Goal: Task Accomplishment & Management: Use online tool/utility

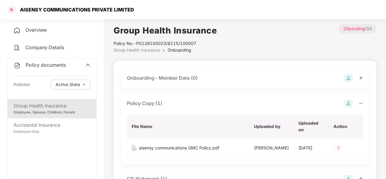
click at [12, 8] on div at bounding box center [12, 10] width 10 height 10
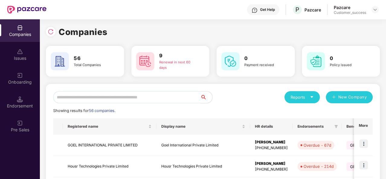
click at [73, 99] on input "text" at bounding box center [126, 97] width 147 height 12
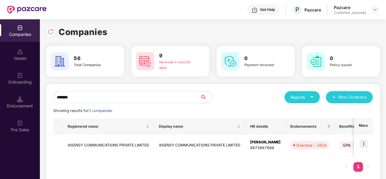
type input "*******"
click at [113, 144] on td "AISENSY COMMUNICATIONS PRIVATE LIMITED" at bounding box center [108, 145] width 91 height 21
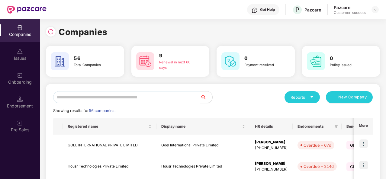
click at [74, 96] on input "text" at bounding box center [126, 97] width 147 height 12
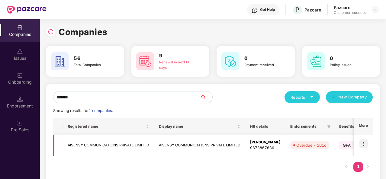
type input "*******"
click at [365, 143] on img at bounding box center [363, 143] width 8 height 8
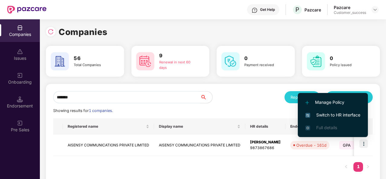
click at [331, 116] on span "Switch to HR interface" at bounding box center [332, 115] width 55 height 7
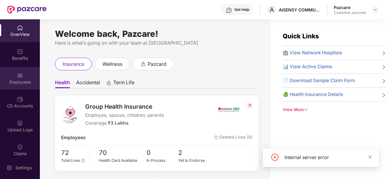
click at [17, 75] on img at bounding box center [20, 75] width 6 height 6
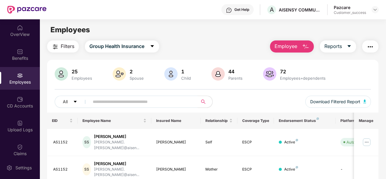
click at [69, 46] on span "Filters" at bounding box center [68, 47] width 14 height 8
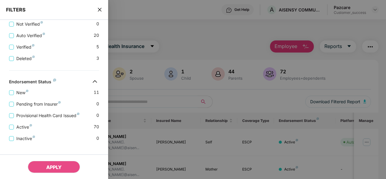
scroll to position [235, 0]
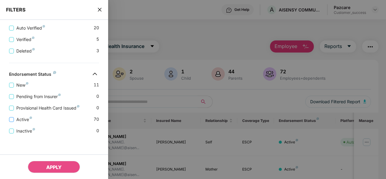
click at [18, 119] on span "Active" at bounding box center [24, 119] width 21 height 7
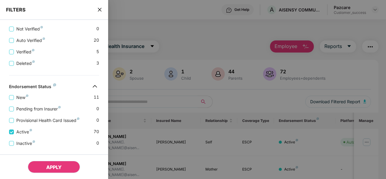
click at [57, 165] on span "APPLY" at bounding box center [53, 167] width 15 height 6
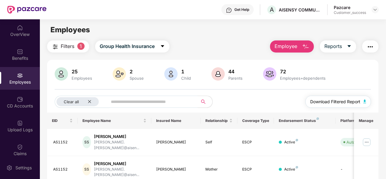
click at [332, 97] on button "Download Filtered Report" at bounding box center [338, 102] width 66 height 12
click at [89, 102] on icon "close" at bounding box center [90, 102] width 4 height 4
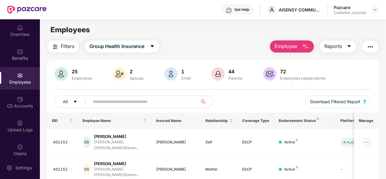
click at [95, 101] on input "text" at bounding box center [141, 101] width 97 height 9
paste input "******"
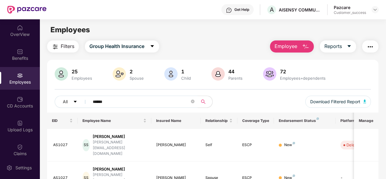
click at [253, 98] on div "All ****** Download Filtered Report" at bounding box center [213, 104] width 316 height 17
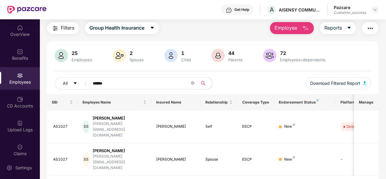
scroll to position [19, 0]
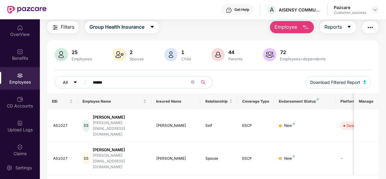
drag, startPoint x: 111, startPoint y: 83, endPoint x: 85, endPoint y: 87, distance: 27.1
click at [85, 87] on div "All ******" at bounding box center [134, 82] width 158 height 12
paste input "text"
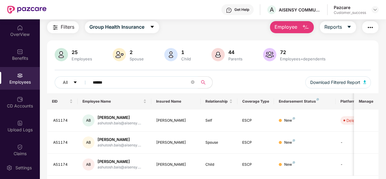
type input "******"
click at [66, 27] on span "Filters" at bounding box center [68, 27] width 14 height 8
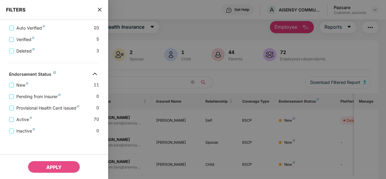
click at [100, 8] on icon "close" at bounding box center [99, 9] width 5 height 5
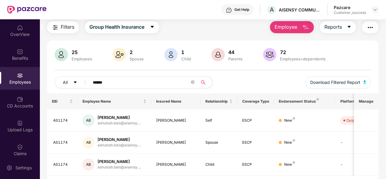
click at [65, 25] on span "Filters" at bounding box center [68, 27] width 14 height 8
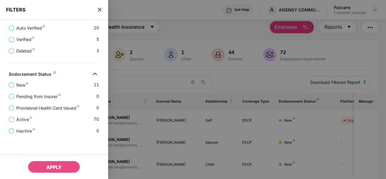
click at [20, 88] on div "Pending from Insurer 0" at bounding box center [54, 93] width 90 height 11
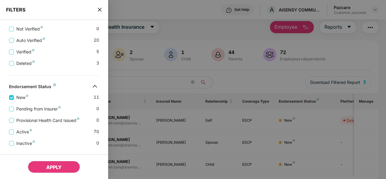
click at [52, 168] on span "APPLY" at bounding box center [53, 167] width 15 height 6
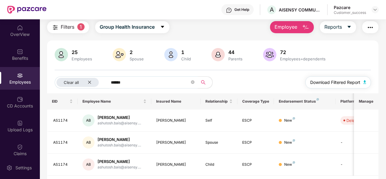
click at [335, 81] on span "Download Filtered Report" at bounding box center [335, 82] width 50 height 7
click at [91, 84] on div "Clear all" at bounding box center [77, 82] width 42 height 9
click at [154, 77] on span "******" at bounding box center [141, 82] width 112 height 12
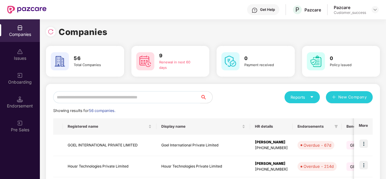
click at [72, 100] on input "text" at bounding box center [126, 97] width 147 height 12
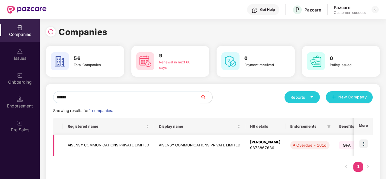
type input "******"
click at [110, 149] on td "AISENSY COMMUNICATIONS PRIVATE LIMITED" at bounding box center [108, 145] width 91 height 21
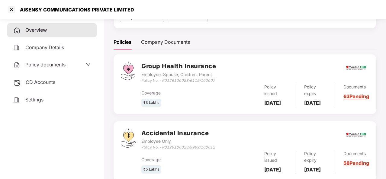
scroll to position [71, 0]
click at [354, 98] on div "Documents 63 Pending" at bounding box center [351, 95] width 35 height 23
click at [349, 100] on link "63 Pending" at bounding box center [356, 97] width 26 height 6
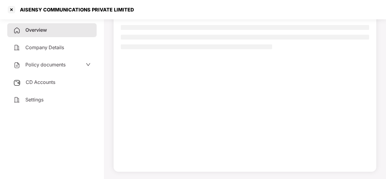
scroll to position [55, 0]
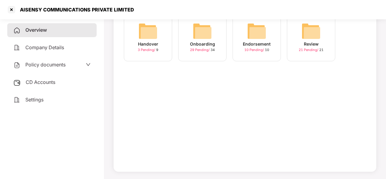
click at [209, 46] on div "Onboarding" at bounding box center [202, 44] width 25 height 7
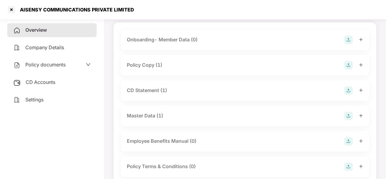
scroll to position [40, 0]
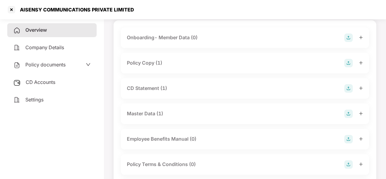
click at [171, 115] on div "Master Data (1)" at bounding box center [245, 114] width 236 height 8
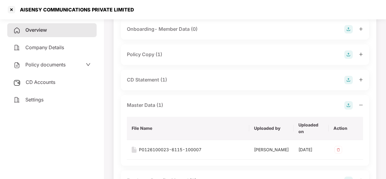
scroll to position [55, 0]
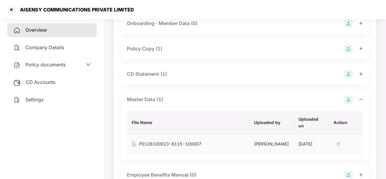
click at [159, 143] on div "P0126100023-6115-100007" at bounding box center [170, 144] width 62 height 7
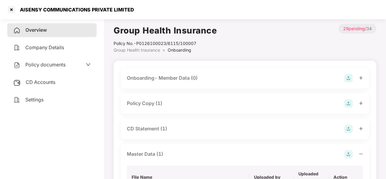
click at [170, 80] on div "Onboarding- Member Data (0)" at bounding box center [162, 78] width 71 height 8
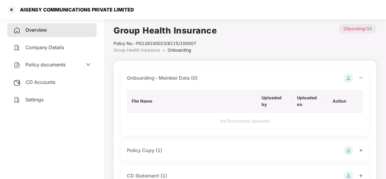
click at [348, 78] on img at bounding box center [348, 78] width 8 height 8
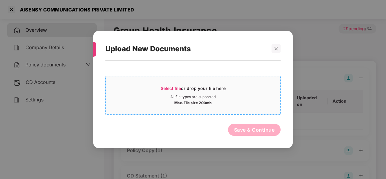
click at [168, 89] on span "Select file" at bounding box center [171, 88] width 20 height 5
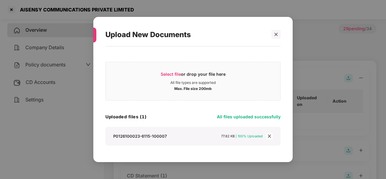
scroll to position [16, 0]
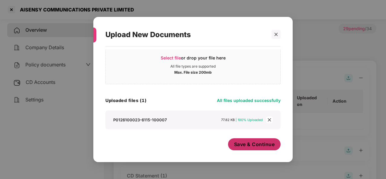
click at [240, 143] on span "Save & Continue" at bounding box center [254, 144] width 41 height 7
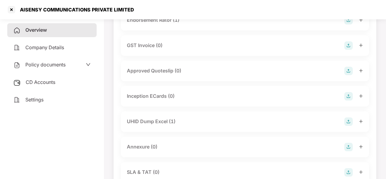
scroll to position [339, 0]
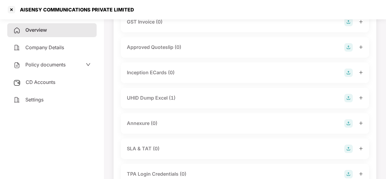
click at [151, 123] on div "Annexure (0)" at bounding box center [142, 124] width 30 height 8
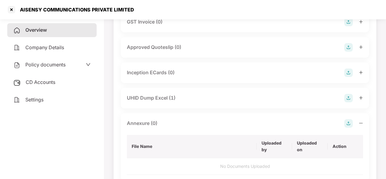
click at [347, 123] on img at bounding box center [348, 123] width 8 height 8
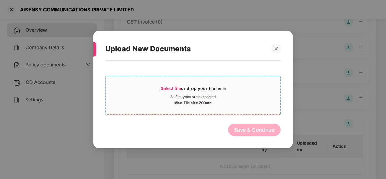
click at [169, 88] on span "Select file" at bounding box center [171, 88] width 20 height 5
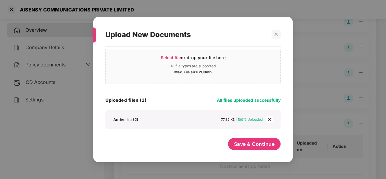
scroll to position [16, 0]
click at [240, 144] on span "Save & Continue" at bounding box center [254, 144] width 41 height 7
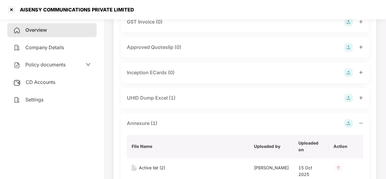
click at [204, 92] on div "UHID Dump Excel (1)" at bounding box center [245, 98] width 248 height 21
click at [162, 97] on div "UHID Dump Excel (1)" at bounding box center [151, 98] width 49 height 8
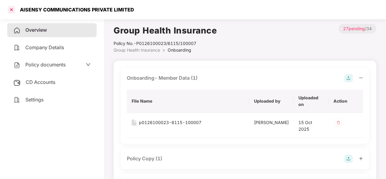
click at [10, 10] on div at bounding box center [12, 10] width 10 height 10
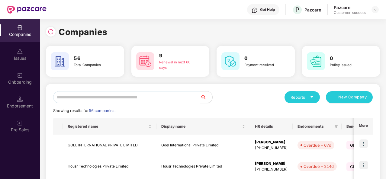
click at [71, 98] on input "text" at bounding box center [126, 97] width 147 height 12
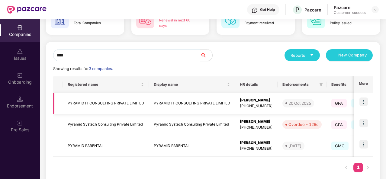
scroll to position [42, 0]
type input "****"
click at [117, 125] on td "Pyramid Systech Consulting Private Limited" at bounding box center [106, 124] width 86 height 21
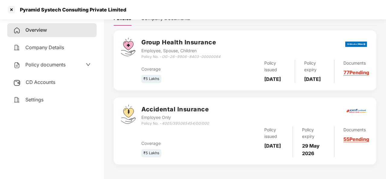
scroll to position [99, 0]
click at [9, 7] on div at bounding box center [12, 10] width 10 height 10
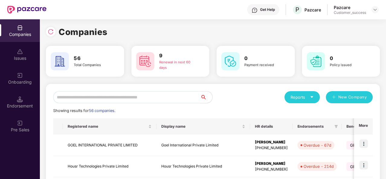
click at [77, 96] on input "text" at bounding box center [126, 97] width 147 height 12
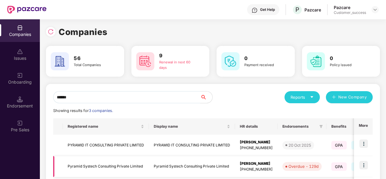
type input "******"
click at [104, 166] on td "Pyramid Systech Consulting Private Limited" at bounding box center [106, 166] width 86 height 21
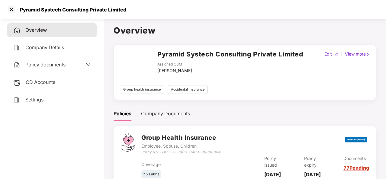
scroll to position [103, 0]
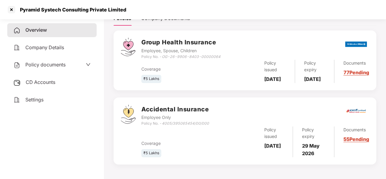
click at [348, 142] on div "Documents 55 Pending" at bounding box center [351, 142] width 35 height 31
click at [352, 140] on link "55 Pending" at bounding box center [356, 139] width 26 height 6
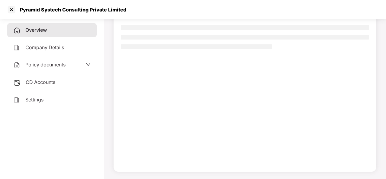
scroll to position [55, 0]
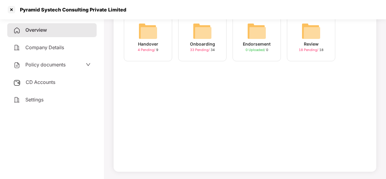
click at [199, 42] on div "Onboarding" at bounding box center [202, 44] width 25 height 7
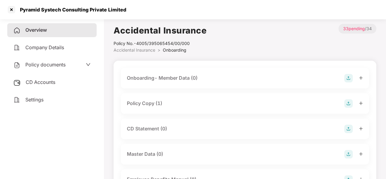
click at [143, 102] on div "Policy Copy (1)" at bounding box center [144, 104] width 35 height 8
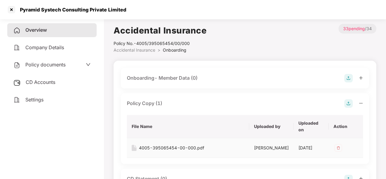
click at [162, 145] on div "4005-395065454-00-000.pdf" at bounding box center [171, 148] width 65 height 7
click at [67, 64] on div "Policy documents" at bounding box center [51, 65] width 77 height 8
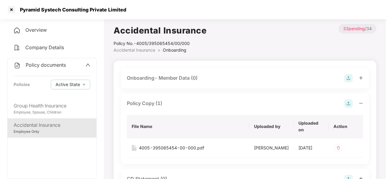
click at [40, 129] on div "Employee Only" at bounding box center [52, 132] width 77 height 6
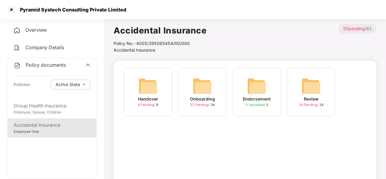
click at [198, 80] on img at bounding box center [202, 85] width 19 height 19
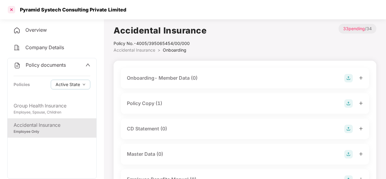
click at [11, 11] on div at bounding box center [12, 10] width 10 height 10
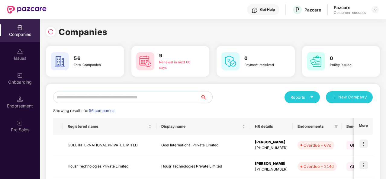
click at [72, 95] on input "text" at bounding box center [126, 97] width 147 height 12
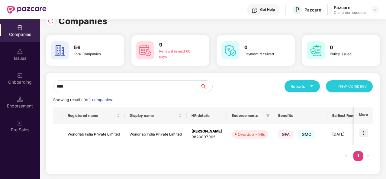
scroll to position [11, 0]
type input "****"
click at [89, 137] on td "Wondrlab India Private Limited" at bounding box center [94, 134] width 62 height 21
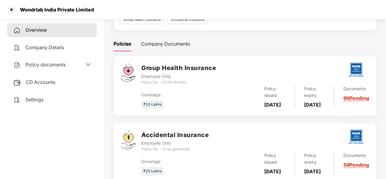
scroll to position [99, 0]
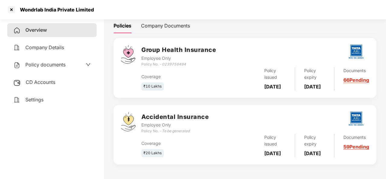
click at [356, 79] on link "66 Pending" at bounding box center [356, 80] width 26 height 6
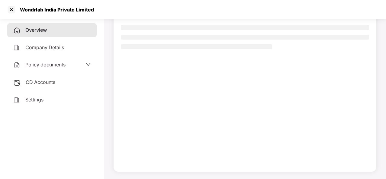
scroll to position [55, 0]
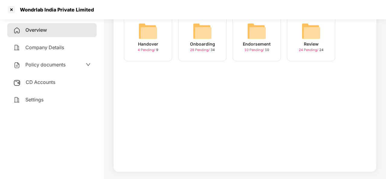
click at [204, 46] on div "Onboarding" at bounding box center [202, 44] width 25 height 7
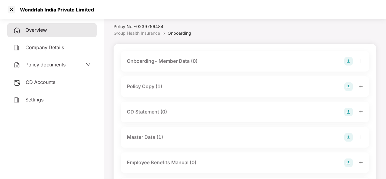
scroll to position [18, 0]
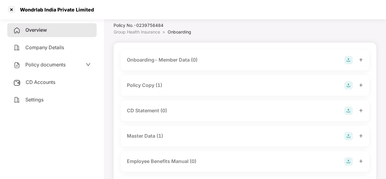
click at [156, 90] on div "Policy Copy (1)" at bounding box center [245, 85] width 248 height 21
click at [150, 85] on div "Policy Copy (1)" at bounding box center [144, 86] width 35 height 8
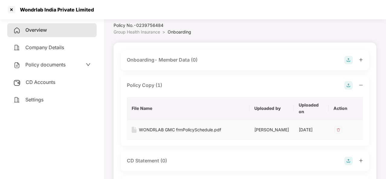
click at [176, 132] on div "WONDRLAB GMC frmPolicySchedule.pdf" at bounding box center [180, 130] width 82 height 7
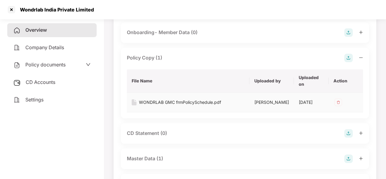
scroll to position [45, 0]
click at [72, 63] on div "Policy documents" at bounding box center [51, 65] width 77 height 8
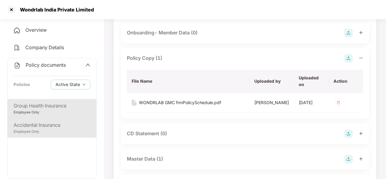
scroll to position [34, 0]
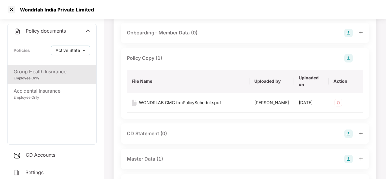
click at [43, 158] on div "CD Accounts" at bounding box center [51, 155] width 89 height 14
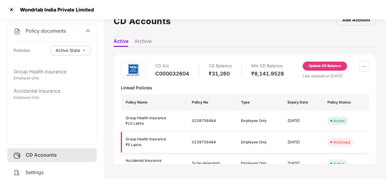
scroll to position [17, 0]
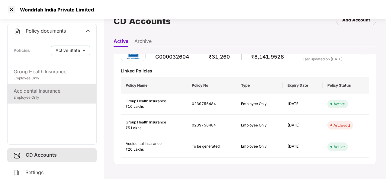
click at [61, 99] on div "Employee Only" at bounding box center [52, 98] width 77 height 6
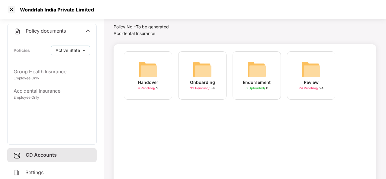
click at [196, 81] on div "Onboarding" at bounding box center [202, 82] width 25 height 7
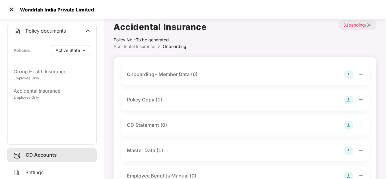
scroll to position [33, 0]
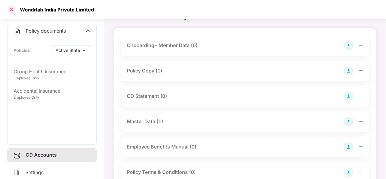
click at [11, 11] on div at bounding box center [12, 10] width 10 height 10
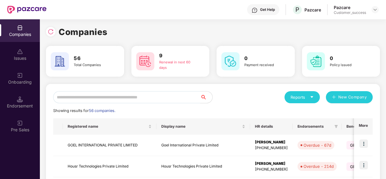
click at [74, 96] on input "text" at bounding box center [126, 97] width 147 height 12
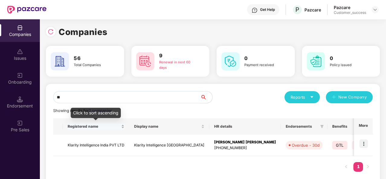
type input "*"
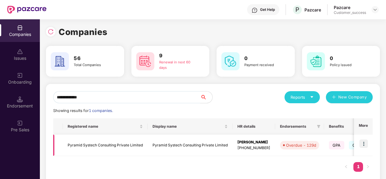
type input "**********"
click at [111, 144] on td "Pyramid Systech Consulting Private Limited" at bounding box center [105, 145] width 85 height 21
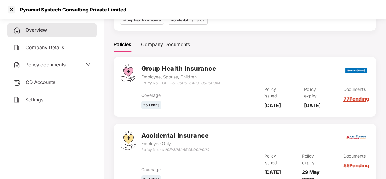
scroll to position [103, 0]
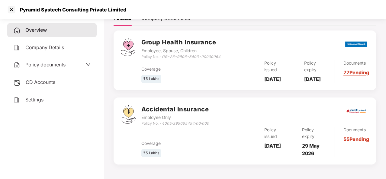
click at [350, 69] on div "Documents 77 Pending" at bounding box center [351, 71] width 35 height 23
click at [348, 69] on link "77 Pending" at bounding box center [356, 72] width 26 height 6
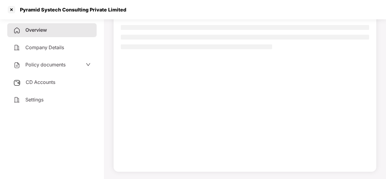
scroll to position [55, 0]
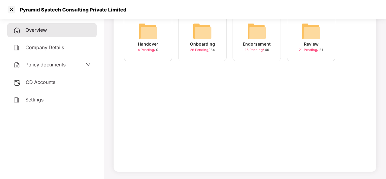
click at [200, 43] on div "Onboarding" at bounding box center [202, 44] width 25 height 7
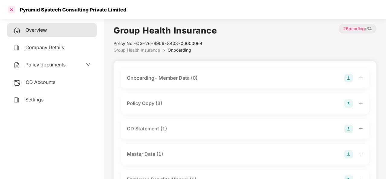
click at [10, 8] on div at bounding box center [12, 10] width 10 height 10
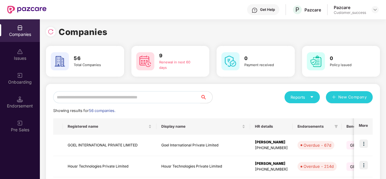
click at [70, 99] on input "text" at bounding box center [126, 97] width 147 height 12
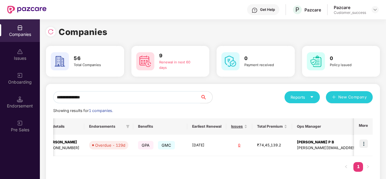
scroll to position [0, 1]
type input "**********"
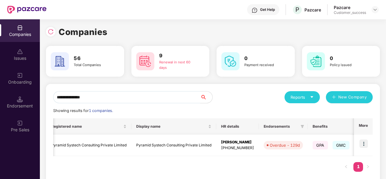
scroll to position [0, 0]
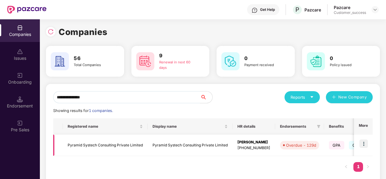
click at [97, 144] on td "Pyramid Systech Consulting Private Limited" at bounding box center [105, 145] width 85 height 21
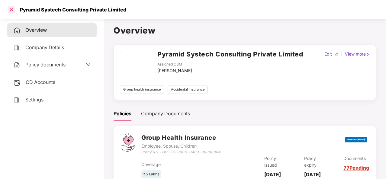
click at [11, 12] on div at bounding box center [12, 10] width 10 height 10
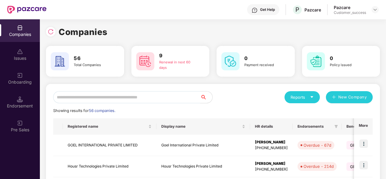
click at [91, 97] on input "text" at bounding box center [126, 97] width 147 height 12
type input "*"
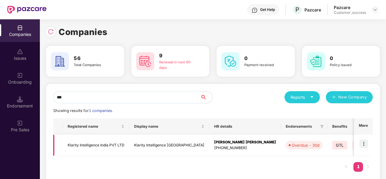
type input "***"
click at [363, 143] on img at bounding box center [363, 143] width 8 height 8
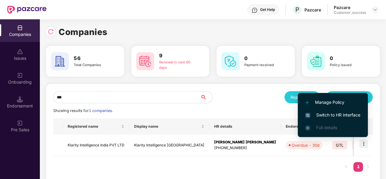
click at [327, 115] on span "Switch to HR interface" at bounding box center [332, 115] width 55 height 7
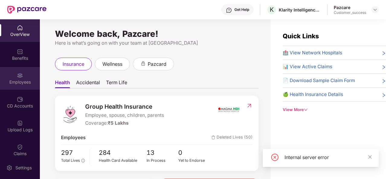
click at [17, 76] on img at bounding box center [20, 75] width 6 height 6
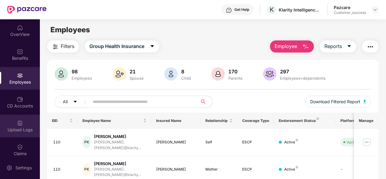
click at [20, 130] on div "Upload Logs" at bounding box center [20, 130] width 40 height 6
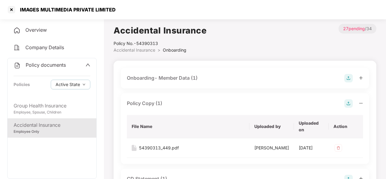
scroll to position [22, 0]
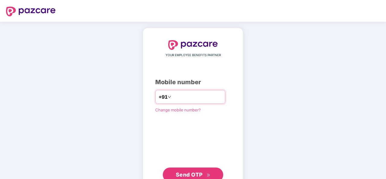
click at [189, 96] on input "number" at bounding box center [197, 97] width 50 height 10
type input "**********"
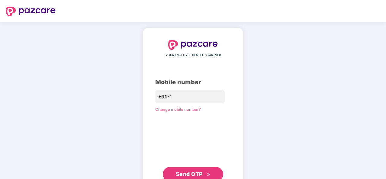
click at [196, 170] on button "Send OTP" at bounding box center [193, 174] width 60 height 14
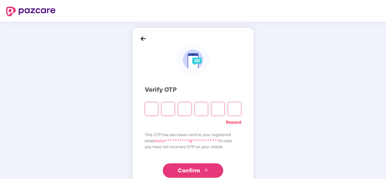
type input "*"
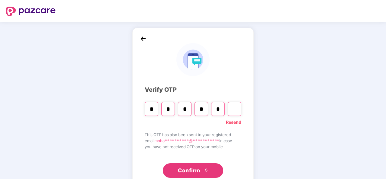
type input "*"
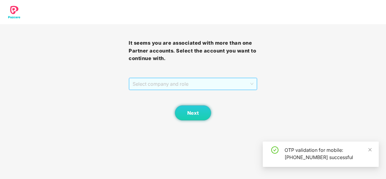
click at [245, 82] on span "Select company and role" at bounding box center [193, 83] width 121 height 11
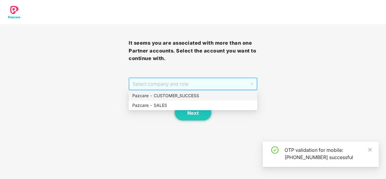
click at [184, 97] on div "Pazcare - CUSTOMER_SUCCESS" at bounding box center [192, 95] width 121 height 7
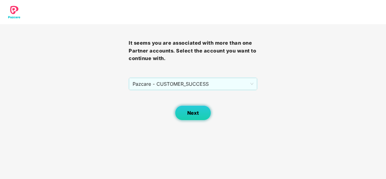
click at [193, 113] on span "Next" at bounding box center [192, 113] width 11 height 6
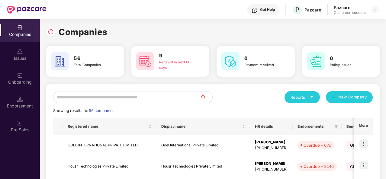
click at [165, 98] on input "text" at bounding box center [126, 97] width 147 height 12
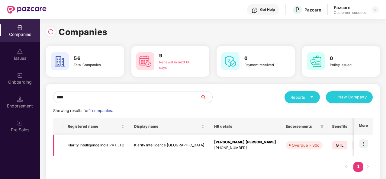
type input "****"
click at [362, 142] on img at bounding box center [363, 143] width 8 height 8
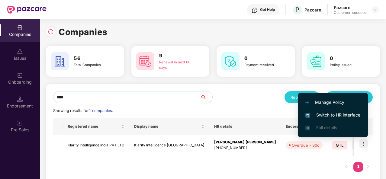
click at [341, 112] on span "Switch to HR interface" at bounding box center [332, 115] width 55 height 7
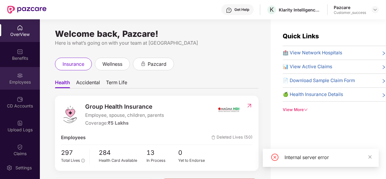
click at [21, 77] on img at bounding box center [20, 75] width 6 height 6
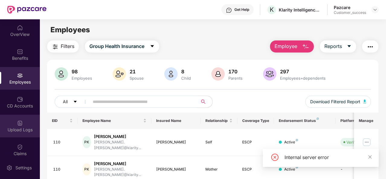
click at [18, 126] on img at bounding box center [20, 123] width 6 height 6
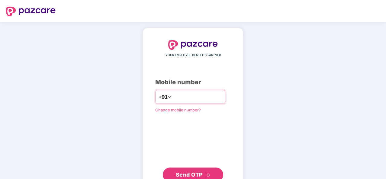
click at [172, 95] on input "number" at bounding box center [197, 97] width 50 height 10
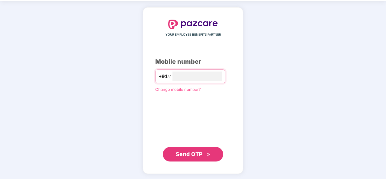
type input "**********"
click at [196, 154] on span "Send OTP" at bounding box center [189, 154] width 27 height 6
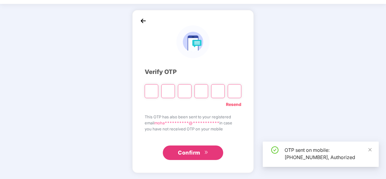
scroll to position [18, 0]
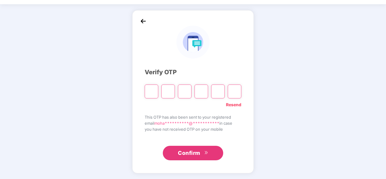
type input "*"
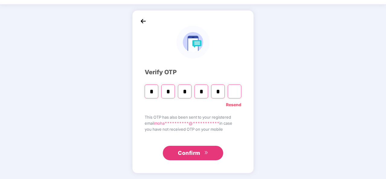
type input "*"
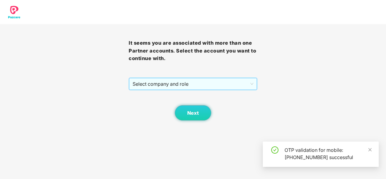
click at [197, 83] on span "Select company and role" at bounding box center [193, 83] width 121 height 11
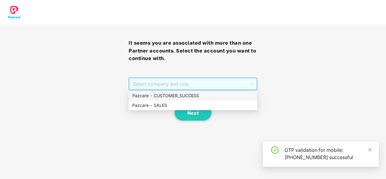
click at [187, 96] on div "Pazcare - CUSTOMER_SUCCESS" at bounding box center [192, 95] width 121 height 7
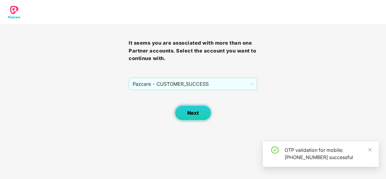
click at [196, 113] on span "Next" at bounding box center [192, 113] width 11 height 6
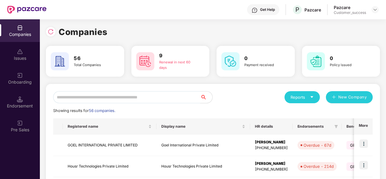
click at [76, 97] on input "text" at bounding box center [126, 97] width 147 height 12
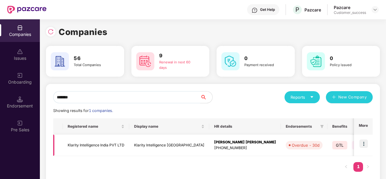
type input "*******"
click at [364, 146] on img at bounding box center [363, 143] width 8 height 8
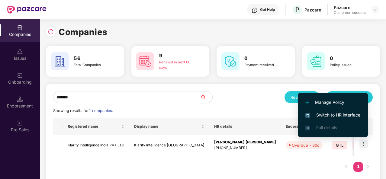
click at [341, 116] on span "Switch to HR interface" at bounding box center [332, 115] width 55 height 7
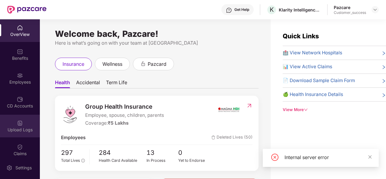
click at [22, 125] on div "Upload Logs" at bounding box center [20, 126] width 40 height 23
